Goal: Task Accomplishment & Management: Use online tool/utility

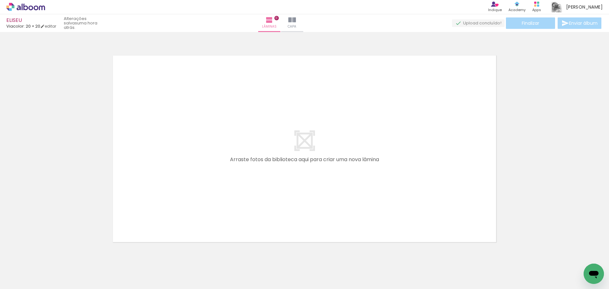
scroll to position [8, 0]
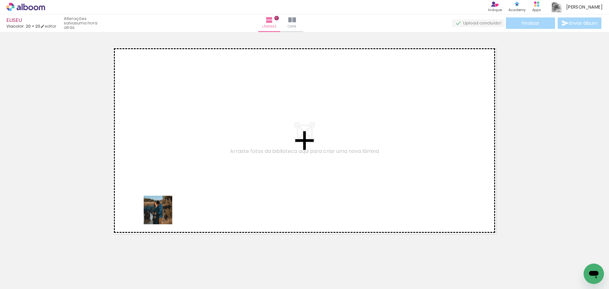
drag, startPoint x: 142, startPoint y: 230, endPoint x: 206, endPoint y: 135, distance: 114.9
click at [208, 134] on quentale-workspace at bounding box center [304, 144] width 609 height 289
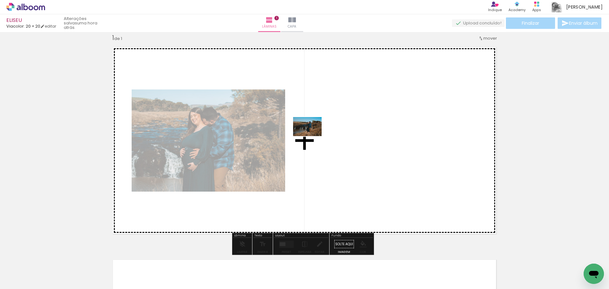
drag, startPoint x: 105, startPoint y: 274, endPoint x: 312, endPoint y: 136, distance: 249.4
click at [312, 136] on quentale-workspace at bounding box center [304, 144] width 609 height 289
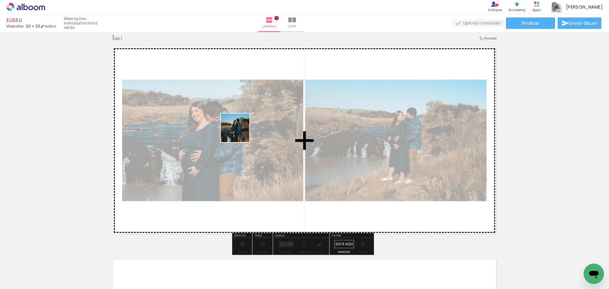
drag, startPoint x: 181, startPoint y: 227, endPoint x: 249, endPoint y: 107, distance: 138.0
click at [249, 108] on quentale-workspace at bounding box center [304, 144] width 609 height 289
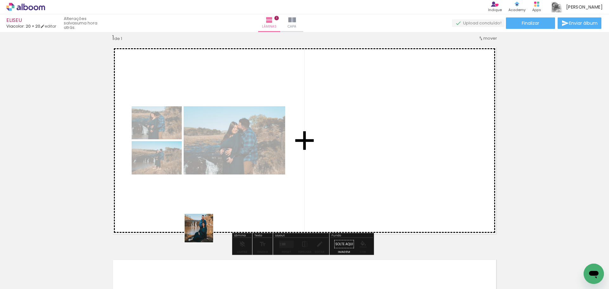
drag, startPoint x: 204, startPoint y: 233, endPoint x: 289, endPoint y: 114, distance: 146.4
click at [286, 137] on quentale-workspace at bounding box center [304, 144] width 609 height 289
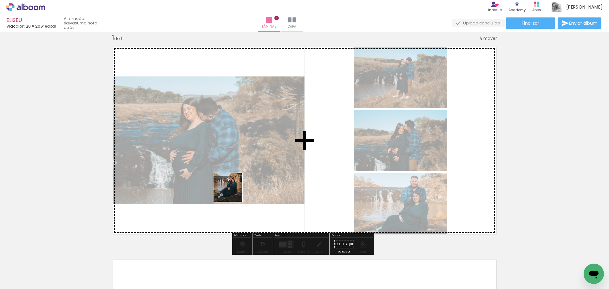
drag, startPoint x: 206, startPoint y: 267, endPoint x: 251, endPoint y: 154, distance: 121.4
click at [249, 159] on quentale-workspace at bounding box center [304, 144] width 609 height 289
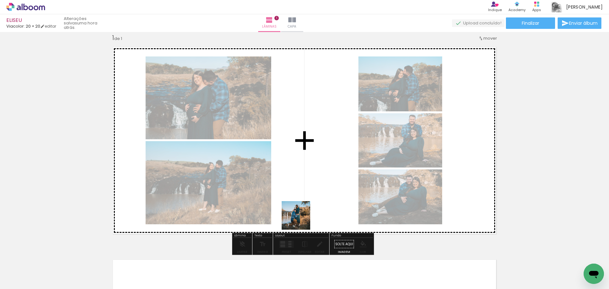
drag, startPoint x: 248, startPoint y: 270, endPoint x: 333, endPoint y: 148, distance: 148.9
click at [333, 148] on quentale-workspace at bounding box center [304, 144] width 609 height 289
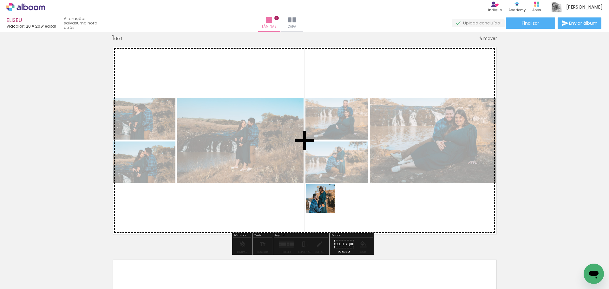
drag, startPoint x: 278, startPoint y: 273, endPoint x: 340, endPoint y: 166, distance: 123.2
click at [341, 166] on quentale-workspace at bounding box center [304, 144] width 609 height 289
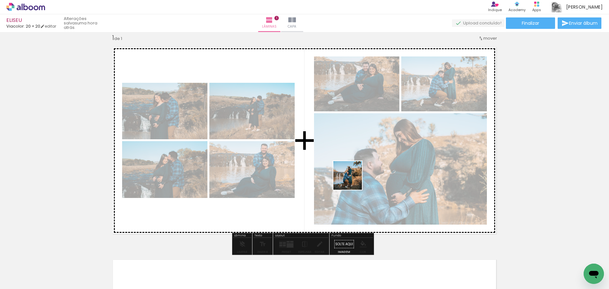
drag, startPoint x: 315, startPoint y: 267, endPoint x: 354, endPoint y: 176, distance: 99.7
click at [354, 176] on quentale-workspace at bounding box center [304, 144] width 609 height 289
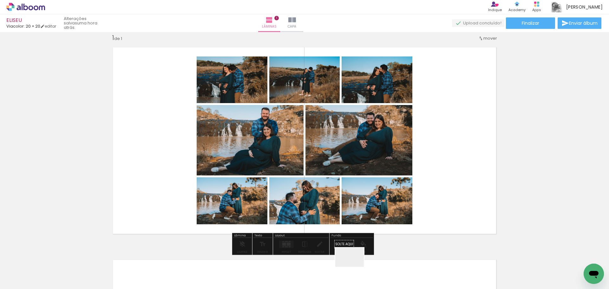
drag, startPoint x: 354, startPoint y: 269, endPoint x: 426, endPoint y: 199, distance: 100.2
click at [423, 200] on quentale-workspace at bounding box center [304, 144] width 609 height 289
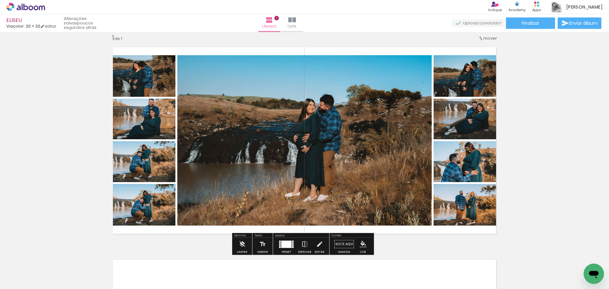
click at [288, 240] on div at bounding box center [286, 244] width 17 height 13
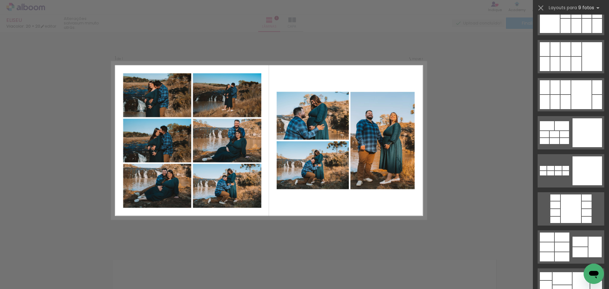
scroll to position [538, 0]
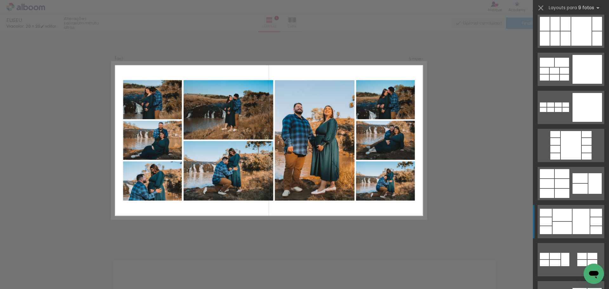
click at [583, 220] on div at bounding box center [580, 221] width 17 height 25
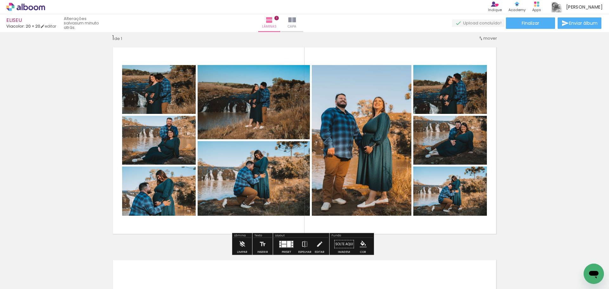
click at [19, 269] on input "Todas as fotos" at bounding box center [18, 269] width 24 height 5
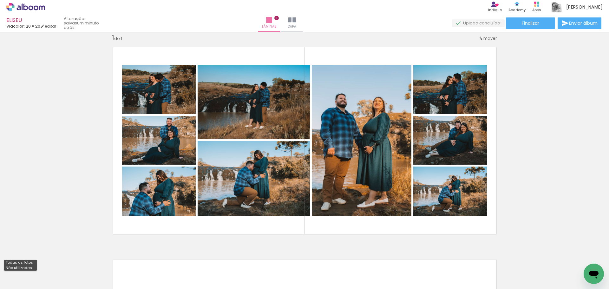
click at [0, 0] on slot "Não utilizadas" at bounding box center [0, 0] width 0 height 0
type input "Não utilizadas"
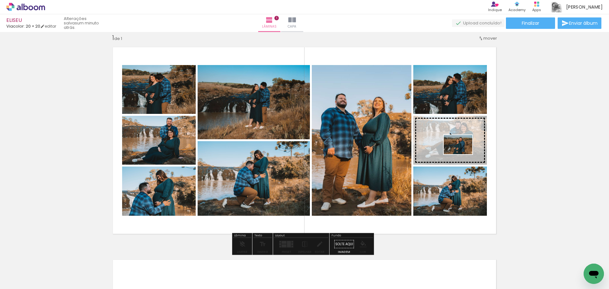
drag, startPoint x: 495, startPoint y: 272, endPoint x: 463, endPoint y: 154, distance: 121.9
click at [463, 154] on quentale-workspace at bounding box center [304, 144] width 609 height 289
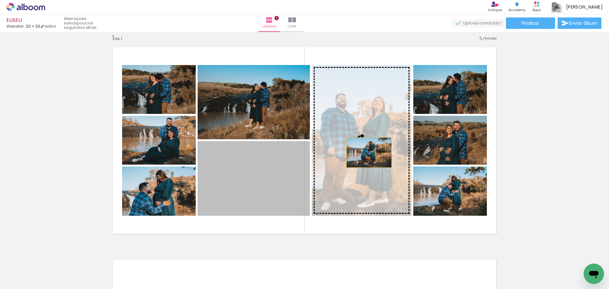
drag, startPoint x: 246, startPoint y: 189, endPoint x: 367, endPoint y: 153, distance: 126.2
click at [0, 0] on slot at bounding box center [0, 0] width 0 height 0
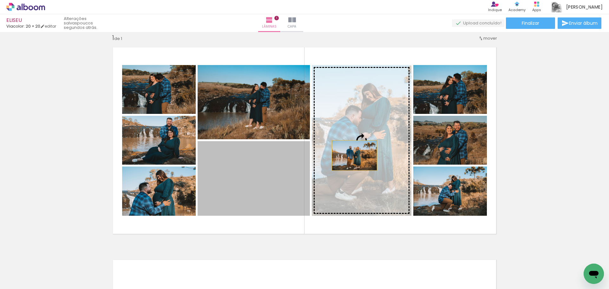
drag, startPoint x: 270, startPoint y: 192, endPoint x: 355, endPoint y: 150, distance: 94.3
click at [0, 0] on slot at bounding box center [0, 0] width 0 height 0
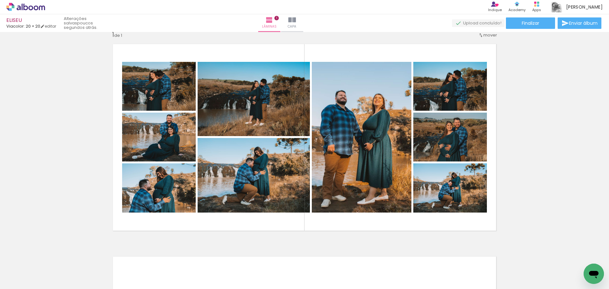
scroll to position [0, 0]
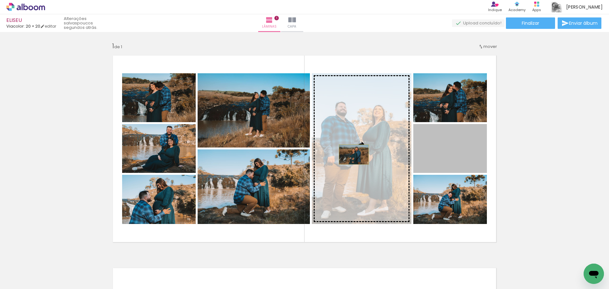
drag, startPoint x: 454, startPoint y: 156, endPoint x: 351, endPoint y: 154, distance: 102.5
click at [0, 0] on slot at bounding box center [0, 0] width 0 height 0
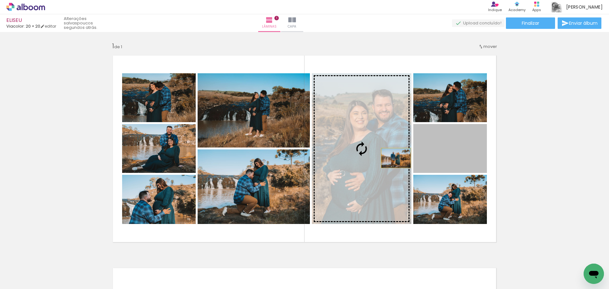
drag, startPoint x: 442, startPoint y: 147, endPoint x: 380, endPoint y: 159, distance: 63.7
click at [0, 0] on slot at bounding box center [0, 0] width 0 height 0
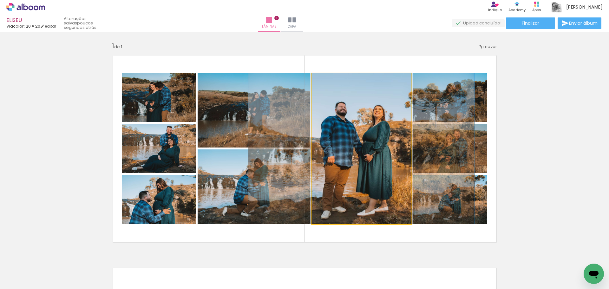
click at [354, 161] on quentale-photo at bounding box center [362, 148] width 100 height 151
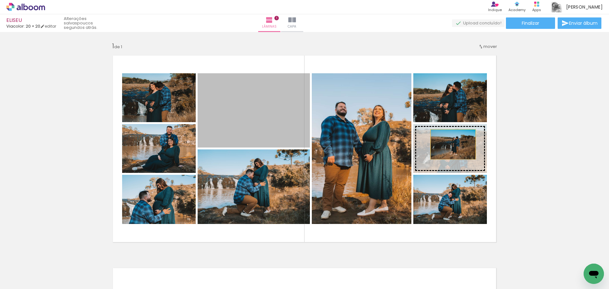
drag, startPoint x: 228, startPoint y: 114, endPoint x: 451, endPoint y: 144, distance: 225.0
click at [0, 0] on slot at bounding box center [0, 0] width 0 height 0
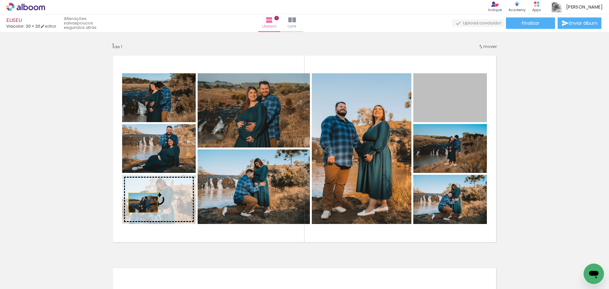
drag, startPoint x: 453, startPoint y: 97, endPoint x: 141, endPoint y: 203, distance: 330.0
click at [0, 0] on slot at bounding box center [0, 0] width 0 height 0
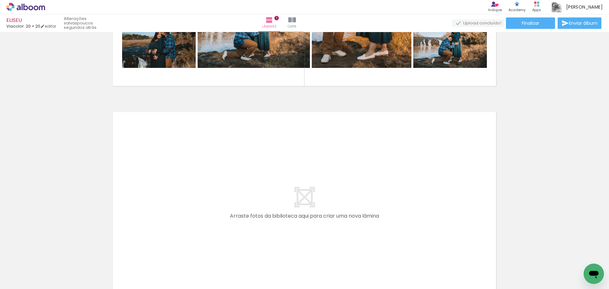
scroll to position [159, 0]
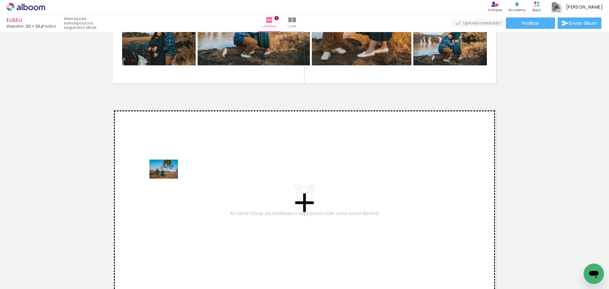
drag, startPoint x: 104, startPoint y: 274, endPoint x: 168, endPoint y: 172, distance: 120.5
click at [168, 172] on quentale-workspace at bounding box center [304, 144] width 609 height 289
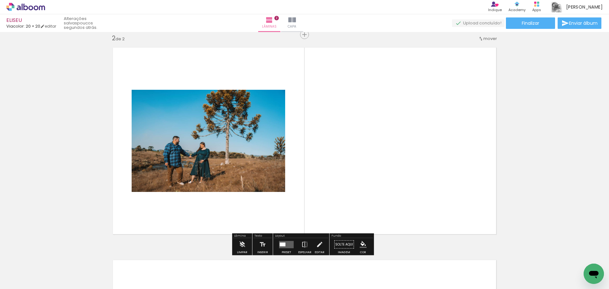
scroll to position [221, 0]
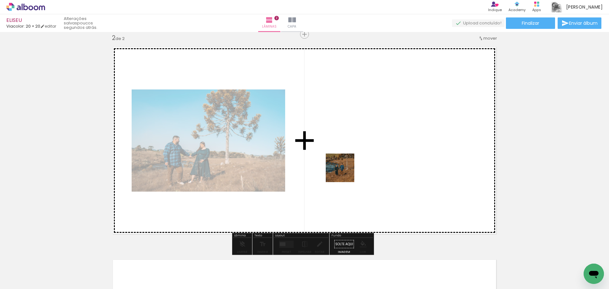
drag, startPoint x: 325, startPoint y: 256, endPoint x: 332, endPoint y: 134, distance: 122.6
click at [332, 134] on quentale-workspace at bounding box center [304, 144] width 609 height 289
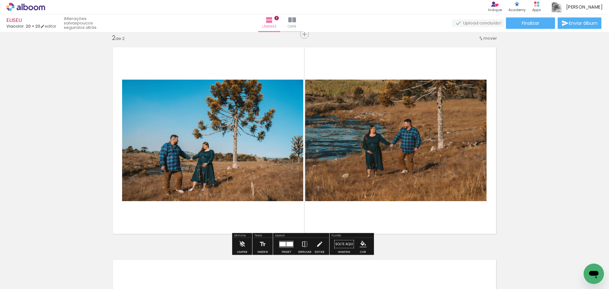
drag, startPoint x: 329, startPoint y: 211, endPoint x: 343, endPoint y: 167, distance: 46.1
click at [341, 177] on quentale-workspace at bounding box center [304, 144] width 609 height 289
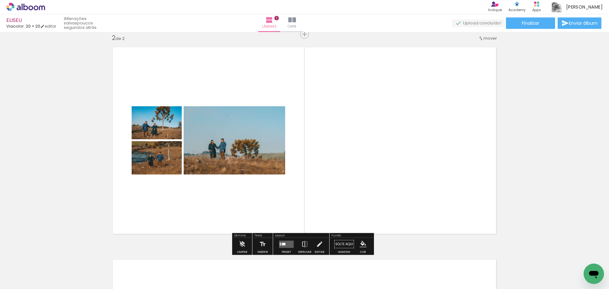
drag, startPoint x: 321, startPoint y: 275, endPoint x: 333, endPoint y: 152, distance: 123.6
click at [333, 162] on quentale-workspace at bounding box center [304, 144] width 609 height 289
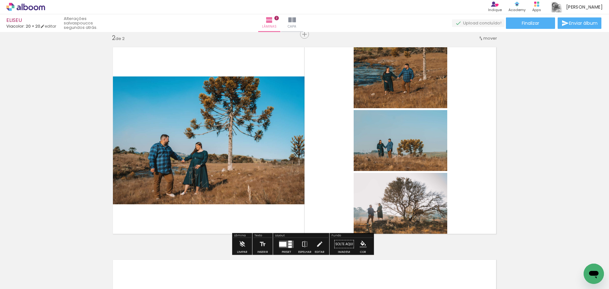
drag, startPoint x: 315, startPoint y: 270, endPoint x: 325, endPoint y: 149, distance: 121.2
click at [323, 160] on quentale-workspace at bounding box center [304, 144] width 609 height 289
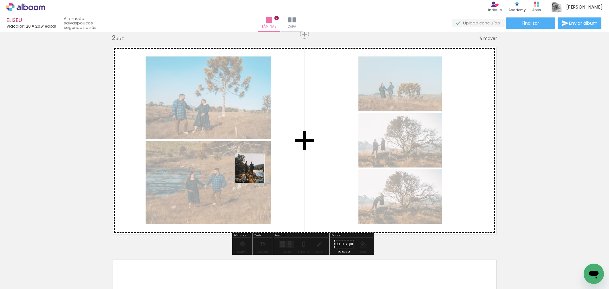
drag, startPoint x: 107, startPoint y: 269, endPoint x: 261, endPoint y: 144, distance: 198.2
click at [273, 130] on quentale-workspace at bounding box center [304, 144] width 609 height 289
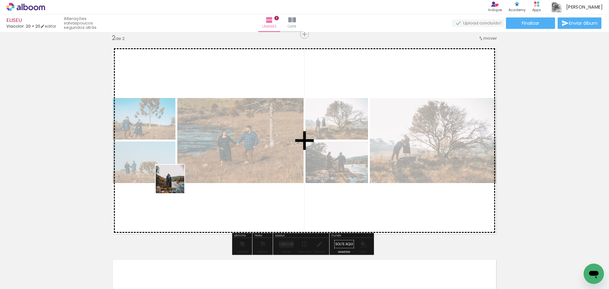
drag, startPoint x: 155, startPoint y: 220, endPoint x: 176, endPoint y: 169, distance: 55.4
click at [179, 174] on quentale-workspace at bounding box center [304, 144] width 609 height 289
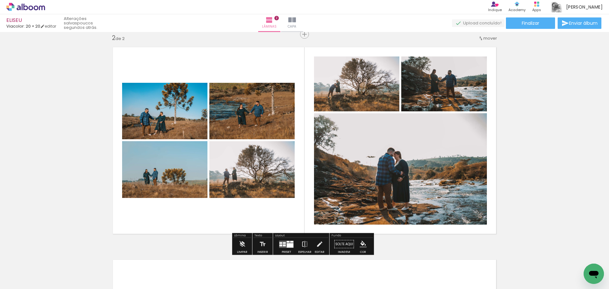
drag, startPoint x: 160, startPoint y: 206, endPoint x: 178, endPoint y: 159, distance: 50.2
click at [183, 160] on quentale-workspace at bounding box center [304, 144] width 609 height 289
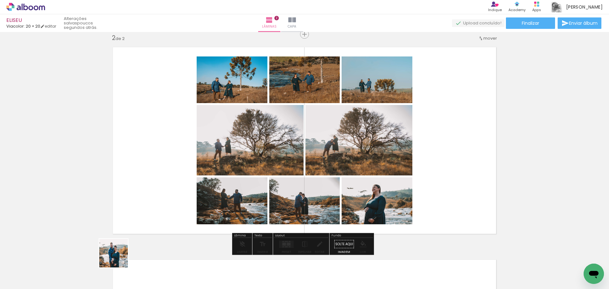
drag, startPoint x: 103, startPoint y: 273, endPoint x: 175, endPoint y: 188, distance: 111.9
click at [185, 169] on quentale-workspace at bounding box center [304, 144] width 609 height 289
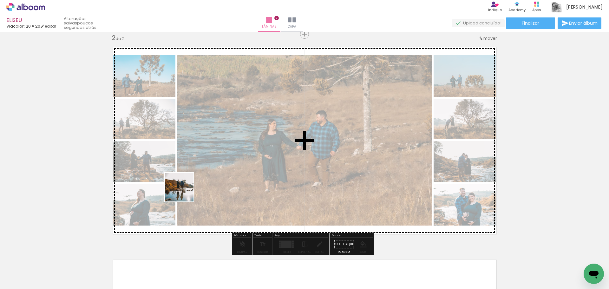
drag, startPoint x: 108, startPoint y: 271, endPoint x: 181, endPoint y: 192, distance: 107.7
click at [185, 187] on quentale-workspace at bounding box center [304, 144] width 609 height 289
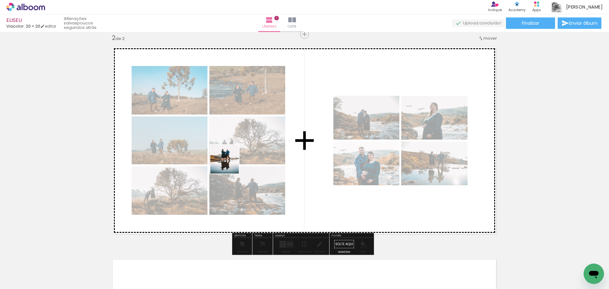
drag, startPoint x: 117, startPoint y: 255, endPoint x: 230, endPoint y: 158, distance: 148.7
click at [230, 162] on quentale-workspace at bounding box center [304, 144] width 609 height 289
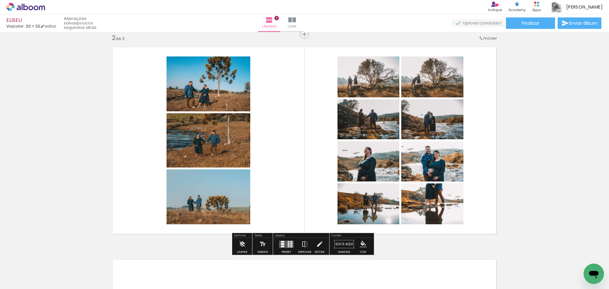
click at [289, 244] on quentale-layouter at bounding box center [286, 243] width 15 height 7
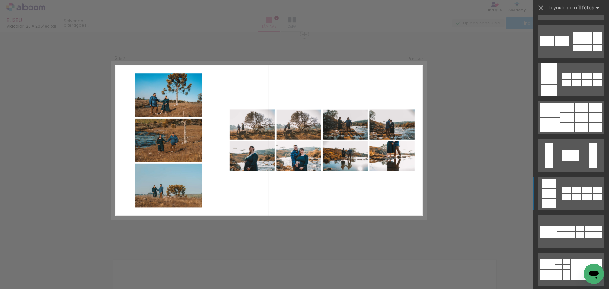
scroll to position [190, 0]
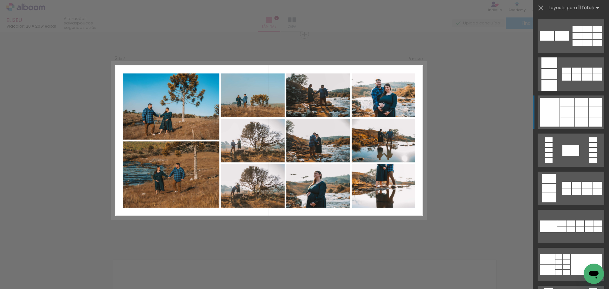
click at [578, 115] on div at bounding box center [581, 112] width 13 height 10
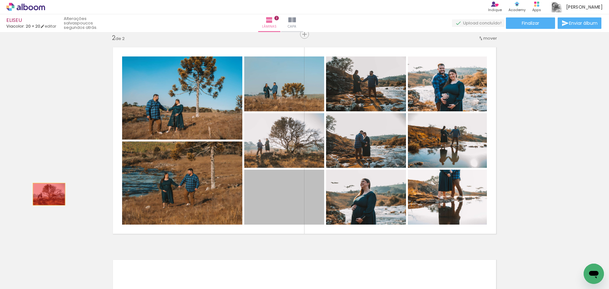
drag, startPoint x: 278, startPoint y: 202, endPoint x: 23, endPoint y: 163, distance: 258.3
click at [18, 163] on div "Inserir lâmina 1 de 2 Inserir lâmina 2 de 2" at bounding box center [304, 133] width 609 height 638
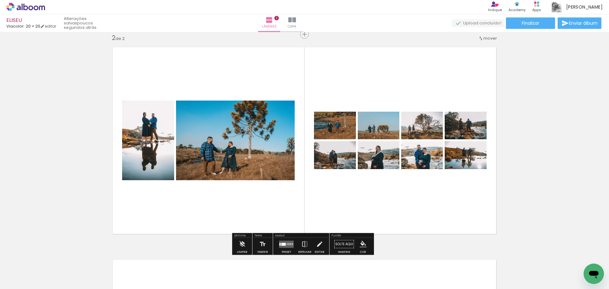
click at [284, 242] on quentale-layouter at bounding box center [286, 243] width 15 height 7
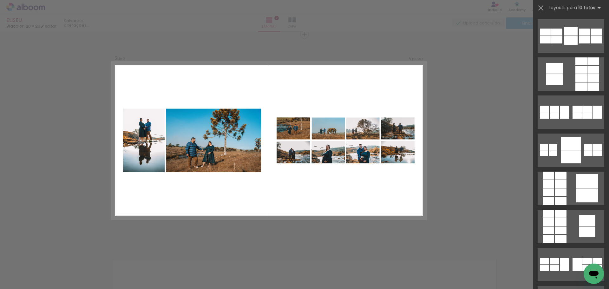
scroll to position [0, 0]
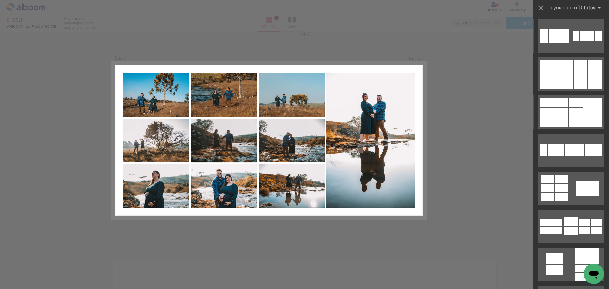
click at [595, 114] on div at bounding box center [592, 112] width 19 height 29
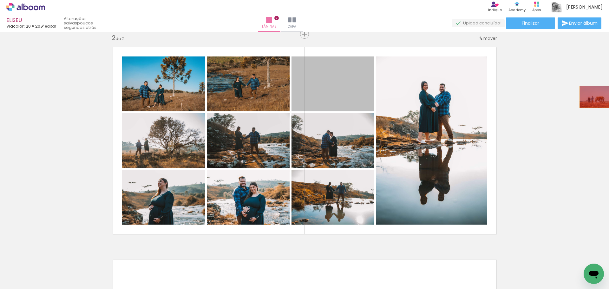
drag, startPoint x: 328, startPoint y: 88, endPoint x: 593, endPoint y: 96, distance: 265.6
click at [593, 97] on div "Inserir lâmina 1 de 2 Inserir lâmina 2 de 2" at bounding box center [304, 133] width 609 height 638
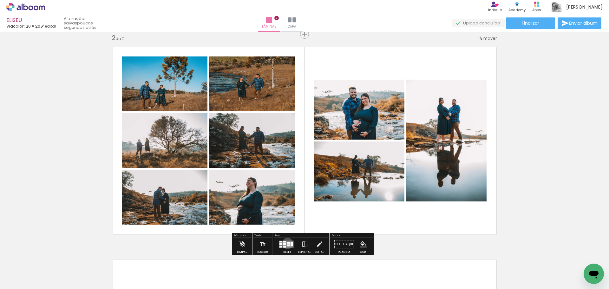
click at [287, 243] on div at bounding box center [288, 243] width 3 height 2
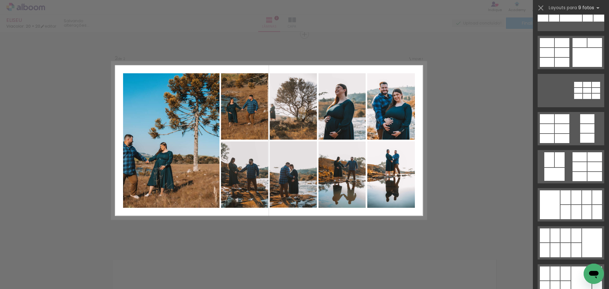
scroll to position [571, 0]
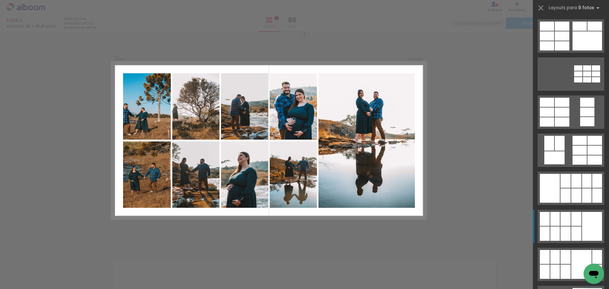
click at [585, 220] on div at bounding box center [592, 226] width 20 height 29
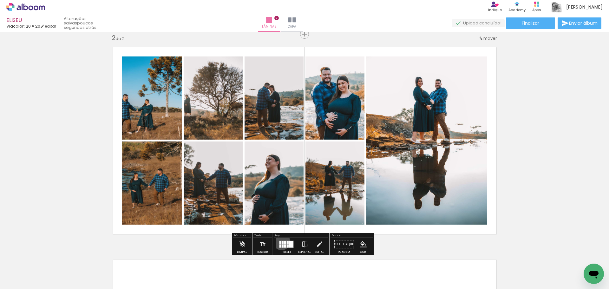
click at [282, 241] on div at bounding box center [283, 242] width 2 height 3
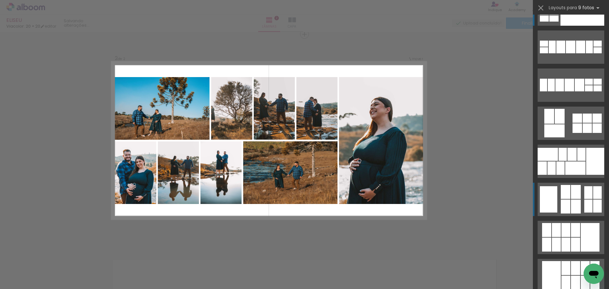
scroll to position [951, 0]
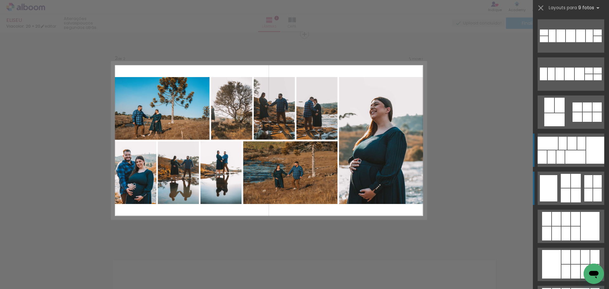
click at [588, 154] on div at bounding box center [595, 150] width 18 height 27
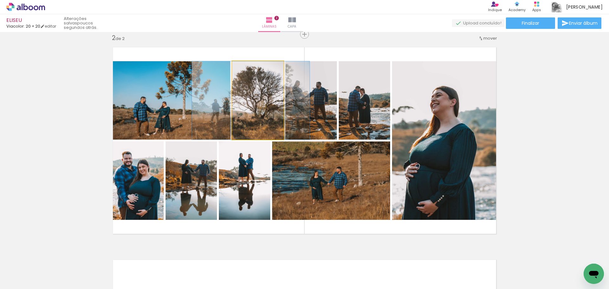
drag, startPoint x: 260, startPoint y: 112, endPoint x: 314, endPoint y: 152, distance: 67.4
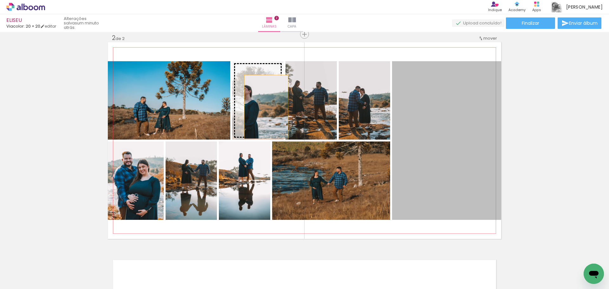
drag, startPoint x: 444, startPoint y: 172, endPoint x: 264, endPoint y: 107, distance: 191.6
click at [0, 0] on slot at bounding box center [0, 0] width 0 height 0
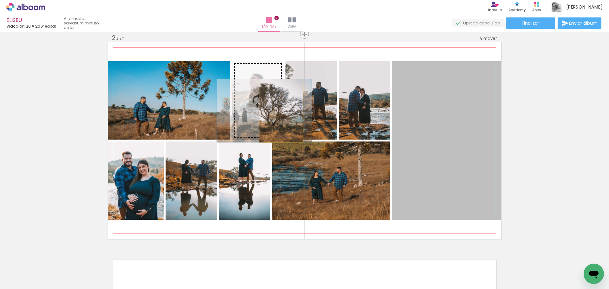
drag, startPoint x: 436, startPoint y: 186, endPoint x: 270, endPoint y: 102, distance: 186.1
click at [0, 0] on slot at bounding box center [0, 0] width 0 height 0
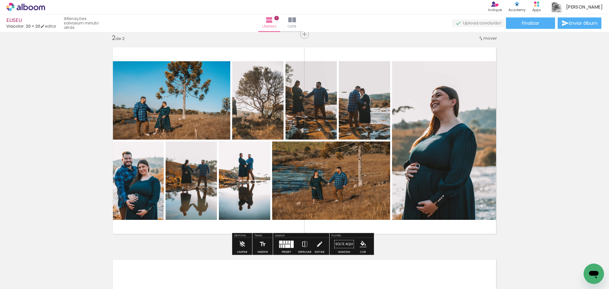
click at [287, 239] on div at bounding box center [286, 244] width 17 height 13
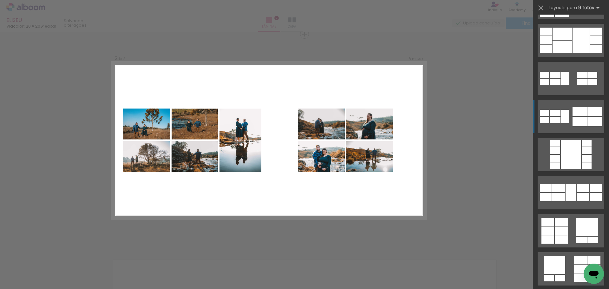
scroll to position [0, 0]
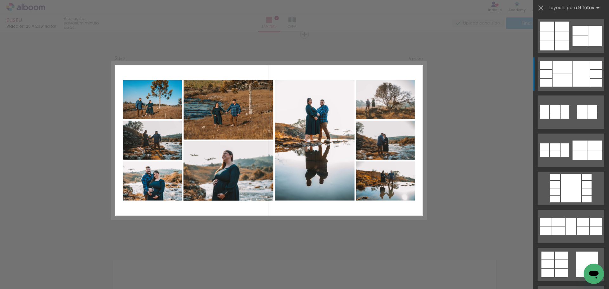
click at [577, 78] on div at bounding box center [580, 73] width 17 height 25
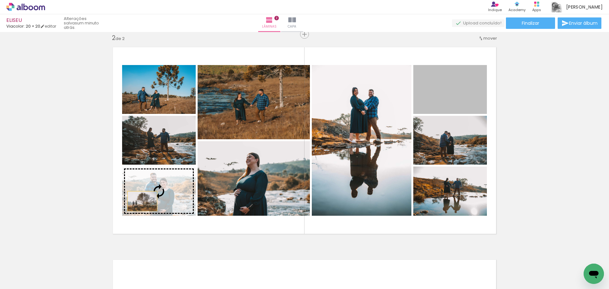
drag, startPoint x: 449, startPoint y: 85, endPoint x: 140, endPoint y: 200, distance: 329.9
click at [0, 0] on slot at bounding box center [0, 0] width 0 height 0
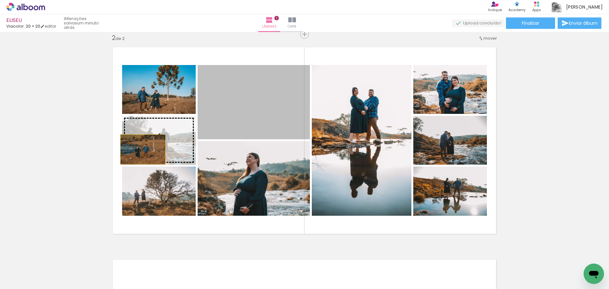
drag, startPoint x: 256, startPoint y: 104, endPoint x: 140, endPoint y: 149, distance: 123.9
click at [0, 0] on slot at bounding box center [0, 0] width 0 height 0
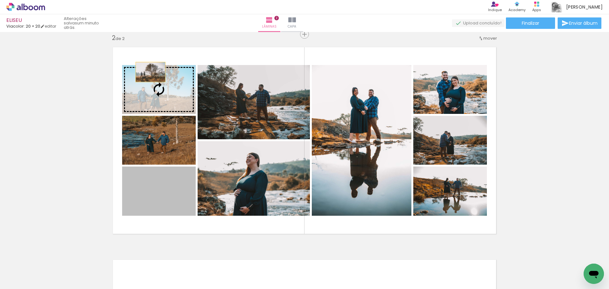
drag, startPoint x: 158, startPoint y: 197, endPoint x: 148, endPoint y: 72, distance: 125.6
click at [0, 0] on slot at bounding box center [0, 0] width 0 height 0
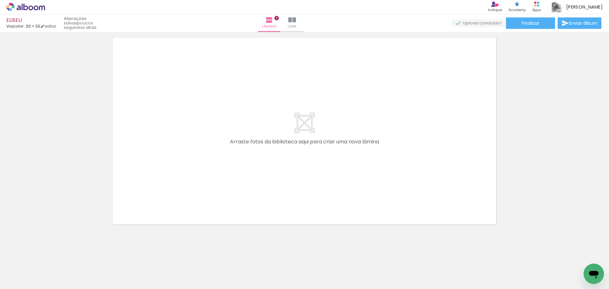
scroll to position [0, 147]
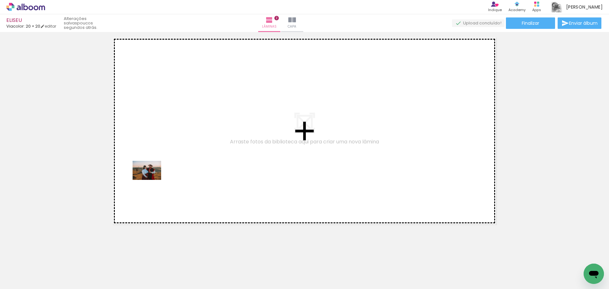
drag, startPoint x: 103, startPoint y: 243, endPoint x: 156, endPoint y: 168, distance: 91.7
click at [156, 169] on quentale-workspace at bounding box center [304, 144] width 609 height 289
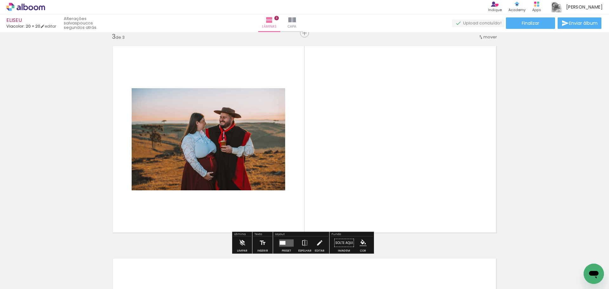
scroll to position [433, 0]
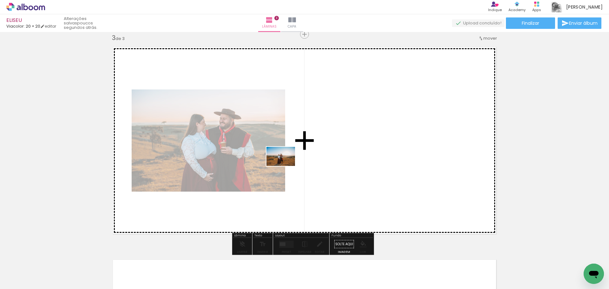
drag, startPoint x: 67, startPoint y: 274, endPoint x: 281, endPoint y: 154, distance: 245.2
click at [290, 154] on quentale-workspace at bounding box center [304, 144] width 609 height 289
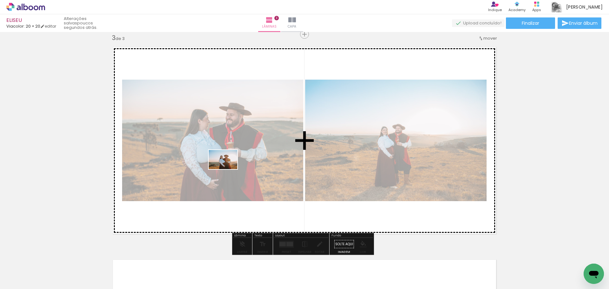
drag, startPoint x: 105, startPoint y: 252, endPoint x: 231, endPoint y: 162, distance: 155.2
click at [231, 163] on quentale-workspace at bounding box center [304, 144] width 609 height 289
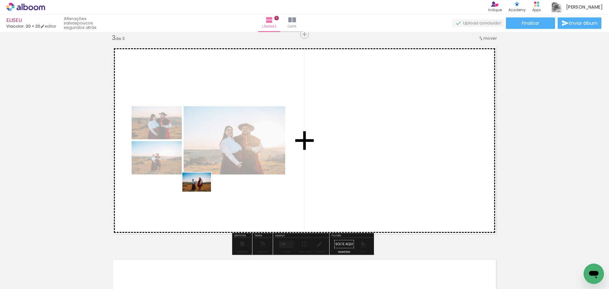
drag, startPoint x: 61, startPoint y: 272, endPoint x: 212, endPoint y: 184, distance: 175.3
click at [212, 184] on quentale-workspace at bounding box center [304, 144] width 609 height 289
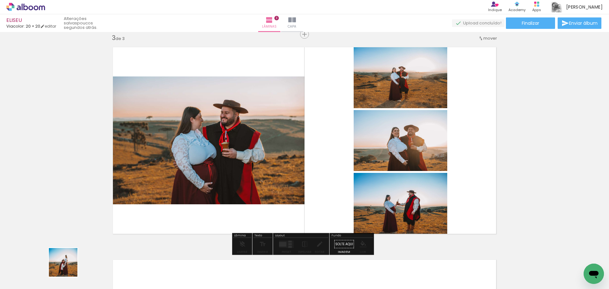
scroll to position [0, 147]
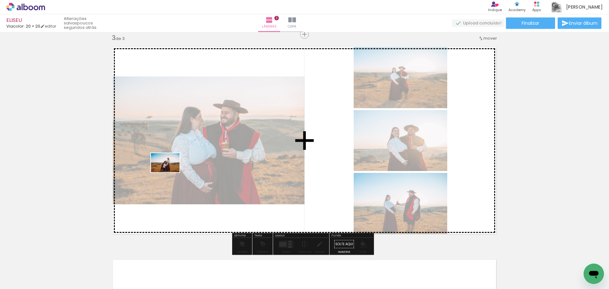
click at [171, 169] on quentale-workspace at bounding box center [304, 144] width 609 height 289
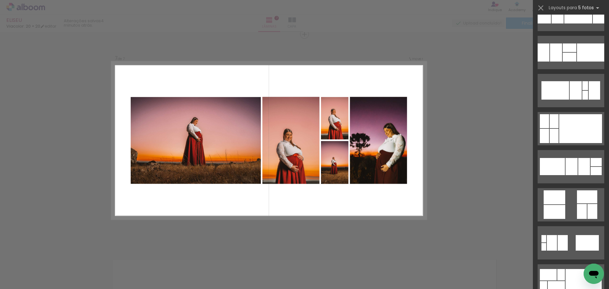
scroll to position [3647, 0]
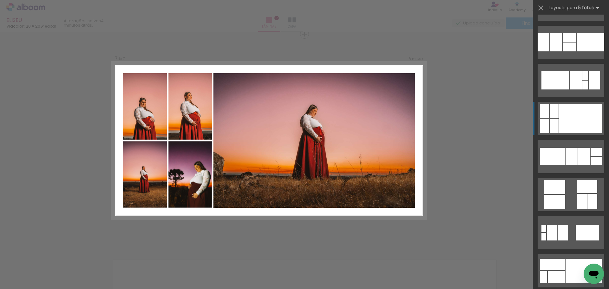
click at [583, 128] on div at bounding box center [580, 118] width 43 height 29
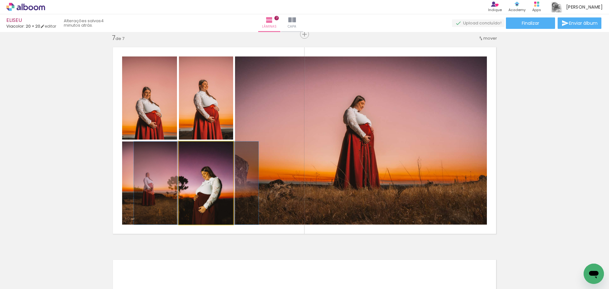
drag, startPoint x: 211, startPoint y: 183, endPoint x: 203, endPoint y: 182, distance: 7.9
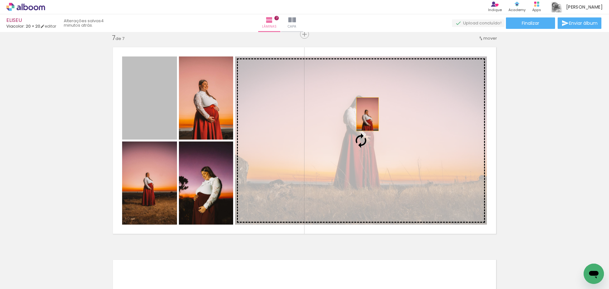
drag, startPoint x: 154, startPoint y: 113, endPoint x: 366, endPoint y: 114, distance: 211.5
click at [0, 0] on slot at bounding box center [0, 0] width 0 height 0
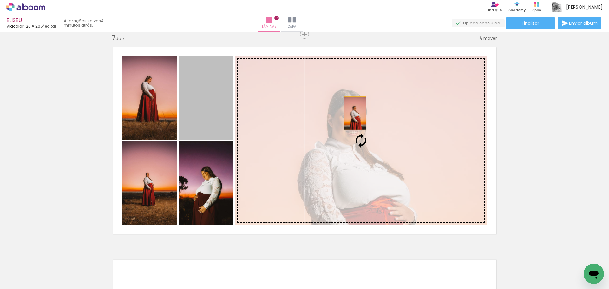
drag, startPoint x: 201, startPoint y: 113, endPoint x: 353, endPoint y: 113, distance: 151.6
click at [0, 0] on slot at bounding box center [0, 0] width 0 height 0
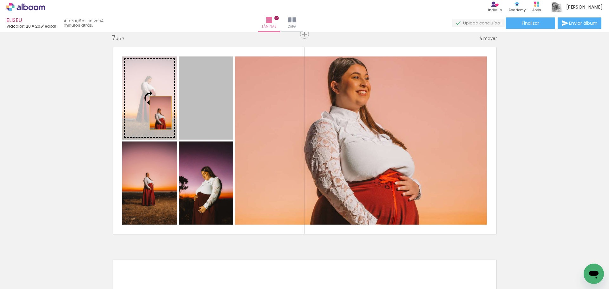
drag, startPoint x: 213, startPoint y: 116, endPoint x: 149, endPoint y: 111, distance: 63.9
click at [0, 0] on slot at bounding box center [0, 0] width 0 height 0
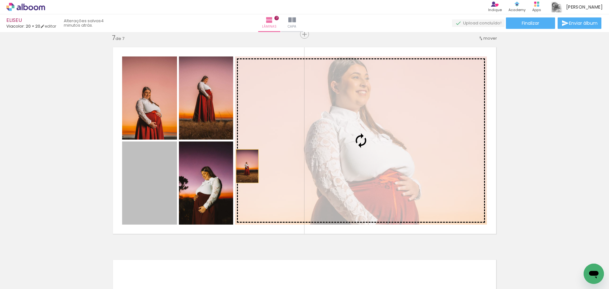
drag, startPoint x: 168, startPoint y: 190, endPoint x: 355, endPoint y: 153, distance: 190.8
click at [0, 0] on slot at bounding box center [0, 0] width 0 height 0
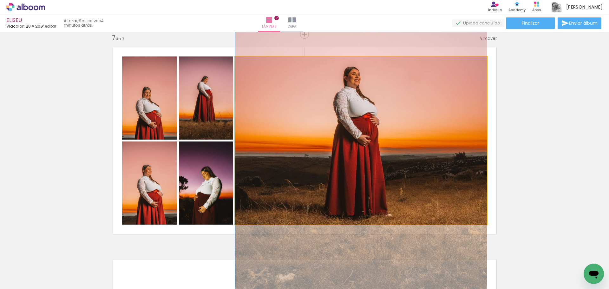
drag, startPoint x: 373, startPoint y: 144, endPoint x: 376, endPoint y: 120, distance: 24.4
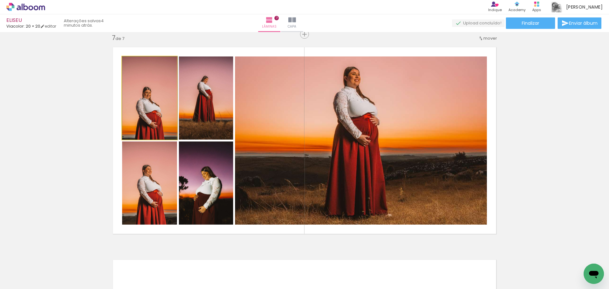
drag, startPoint x: 150, startPoint y: 115, endPoint x: 151, endPoint y: 92, distance: 22.5
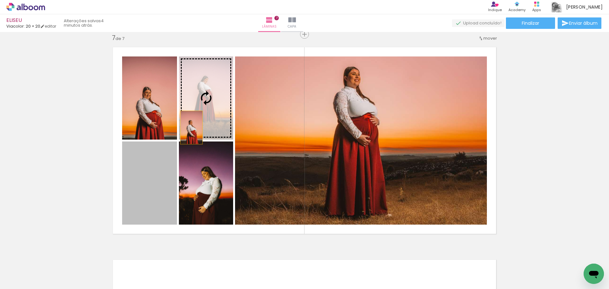
drag, startPoint x: 150, startPoint y: 200, endPoint x: 199, endPoint y: 107, distance: 105.2
click at [0, 0] on slot at bounding box center [0, 0] width 0 height 0
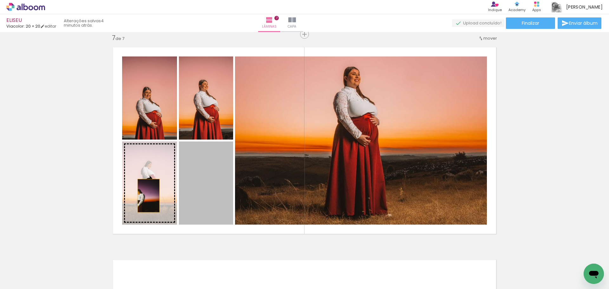
drag, startPoint x: 201, startPoint y: 197, endPoint x: 146, endPoint y: 195, distance: 54.9
click at [0, 0] on slot at bounding box center [0, 0] width 0 height 0
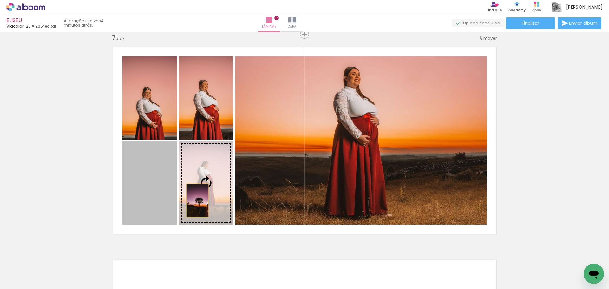
drag, startPoint x: 152, startPoint y: 204, endPoint x: 195, endPoint y: 200, distance: 42.9
click at [0, 0] on slot at bounding box center [0, 0] width 0 height 0
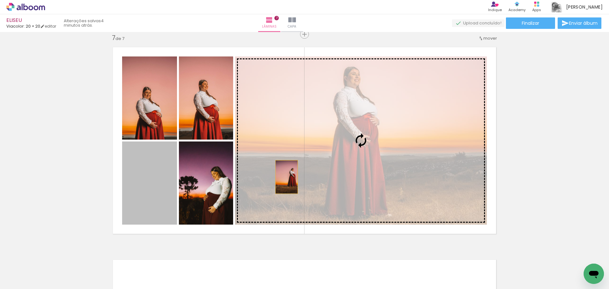
drag, startPoint x: 153, startPoint y: 200, endPoint x: 288, endPoint y: 171, distance: 138.3
click at [0, 0] on slot at bounding box center [0, 0] width 0 height 0
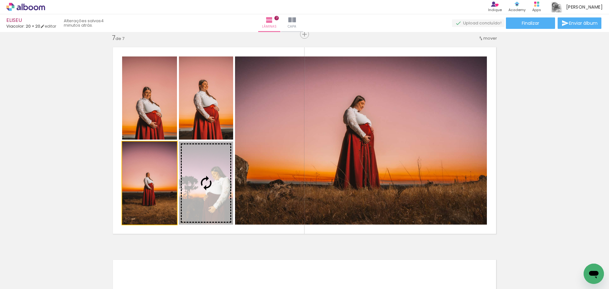
drag, startPoint x: 151, startPoint y: 204, endPoint x: 264, endPoint y: 153, distance: 123.8
click at [0, 0] on slot at bounding box center [0, 0] width 0 height 0
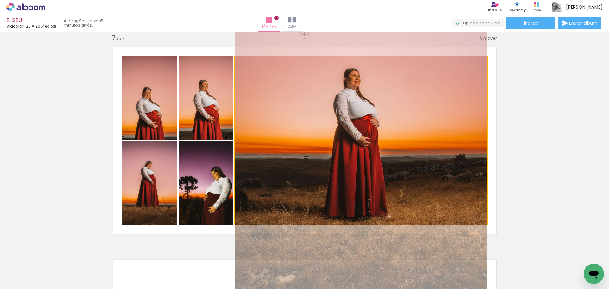
drag, startPoint x: 379, startPoint y: 157, endPoint x: 387, endPoint y: 133, distance: 25.4
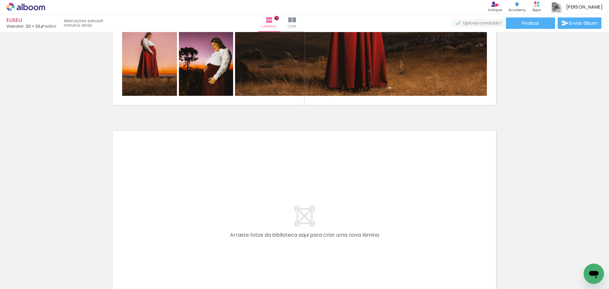
scroll to position [1442, 0]
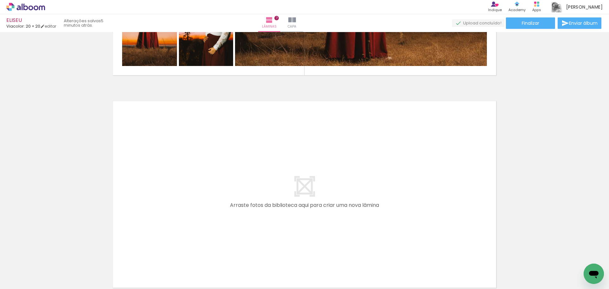
click at [53, 260] on div at bounding box center [63, 267] width 31 height 21
click at [51, 256] on iron-icon at bounding box center [49, 254] width 7 height 7
click at [52, 256] on iron-icon at bounding box center [49, 254] width 7 height 7
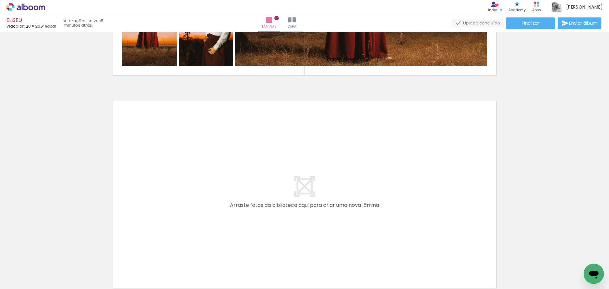
click at [53, 256] on iron-icon at bounding box center [49, 254] width 7 height 7
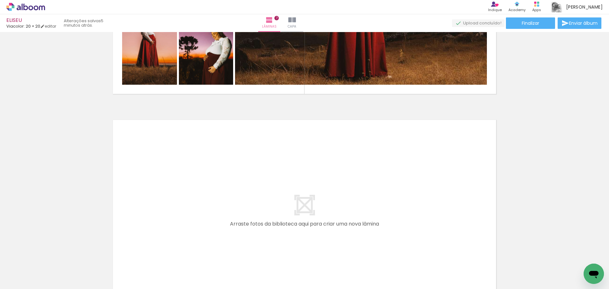
scroll to position [1507, 0]
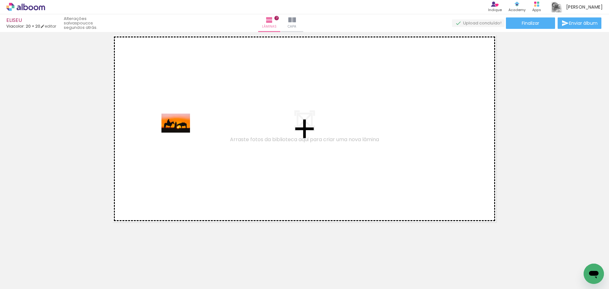
drag, startPoint x: 62, startPoint y: 270, endPoint x: 179, endPoint y: 123, distance: 187.7
click at [179, 123] on quentale-workspace at bounding box center [304, 144] width 609 height 289
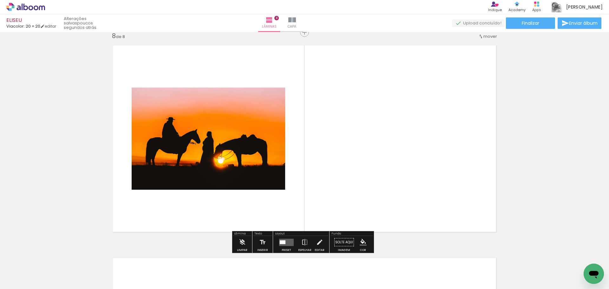
scroll to position [1496, 0]
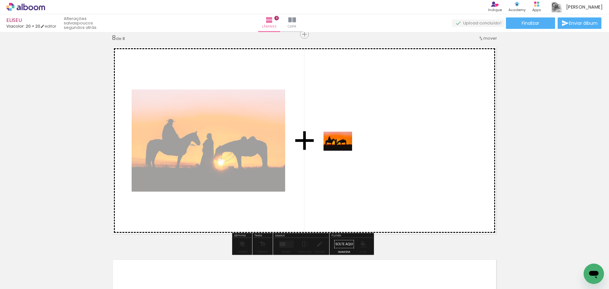
drag, startPoint x: 89, startPoint y: 263, endPoint x: 356, endPoint y: 134, distance: 296.9
click at [356, 134] on quentale-workspace at bounding box center [304, 144] width 609 height 289
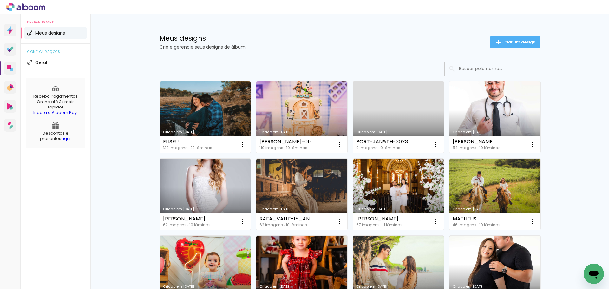
click at [502, 111] on link "Criado em [DATE]" at bounding box center [494, 117] width 91 height 72
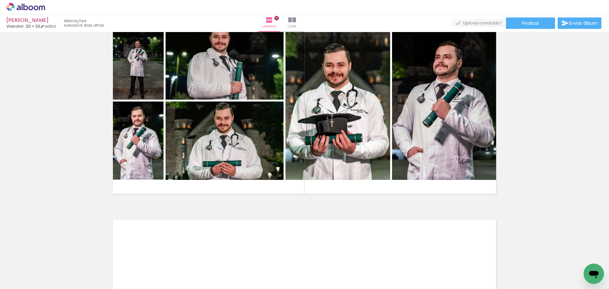
scroll to position [1954, 0]
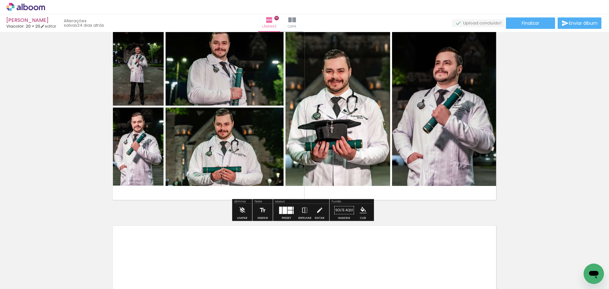
click at [15, 5] on icon at bounding box center [25, 7] width 39 height 8
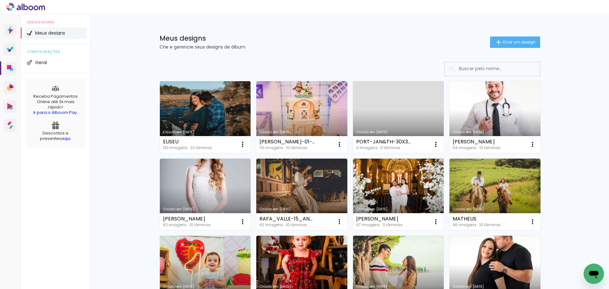
click at [206, 117] on link "Criado em [DATE]" at bounding box center [205, 117] width 91 height 72
